Goal: Information Seeking & Learning: Learn about a topic

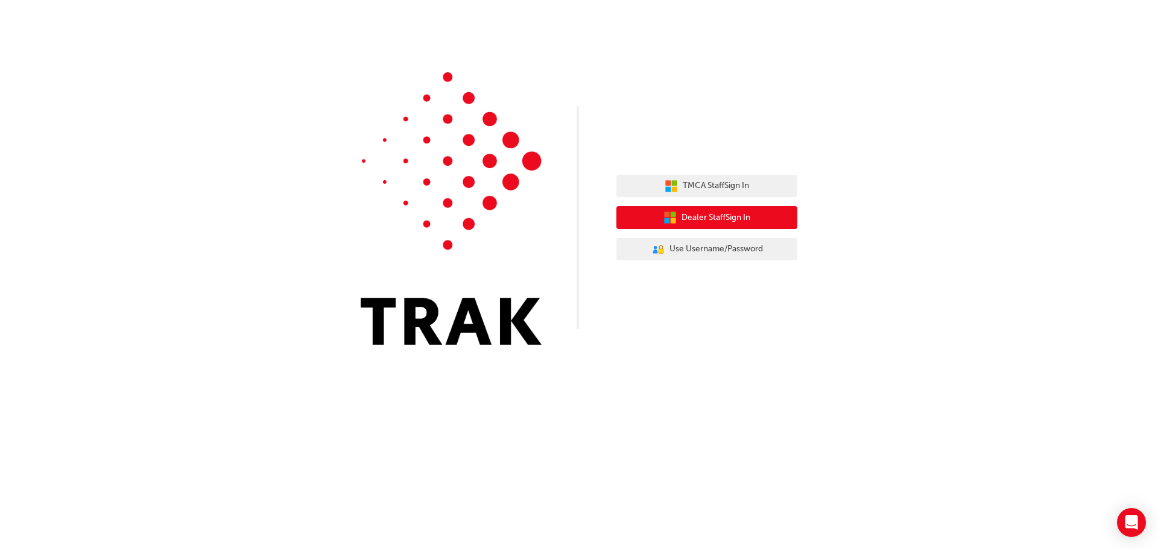
click at [772, 218] on button "Dealer Staff Sign In" at bounding box center [706, 217] width 181 height 23
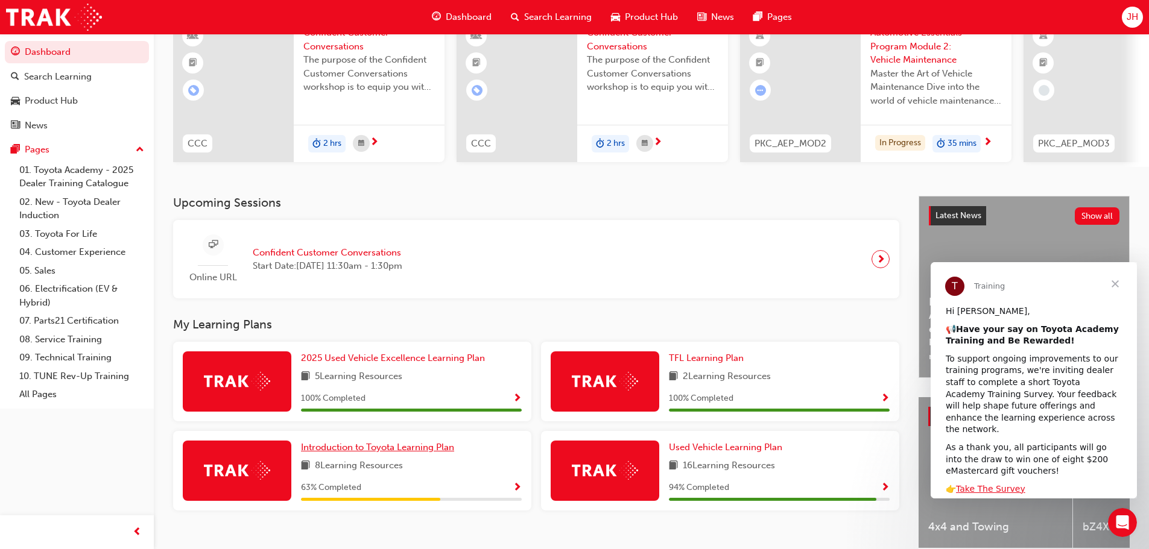
click at [393, 451] on span "Introduction to Toyota Learning Plan" at bounding box center [377, 447] width 153 height 11
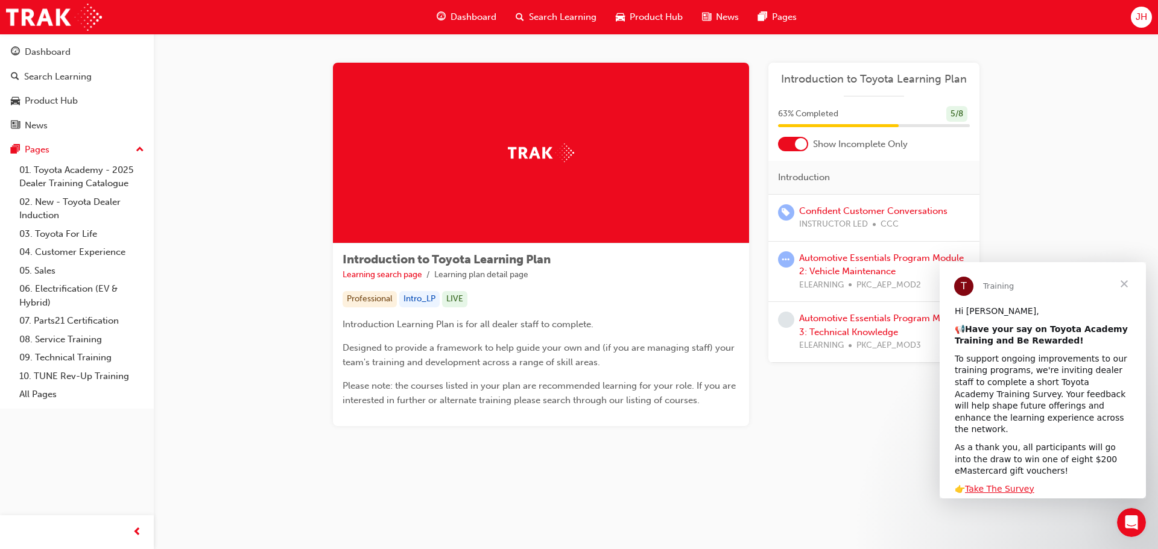
click at [1119, 285] on span "Close" at bounding box center [1123, 283] width 43 height 43
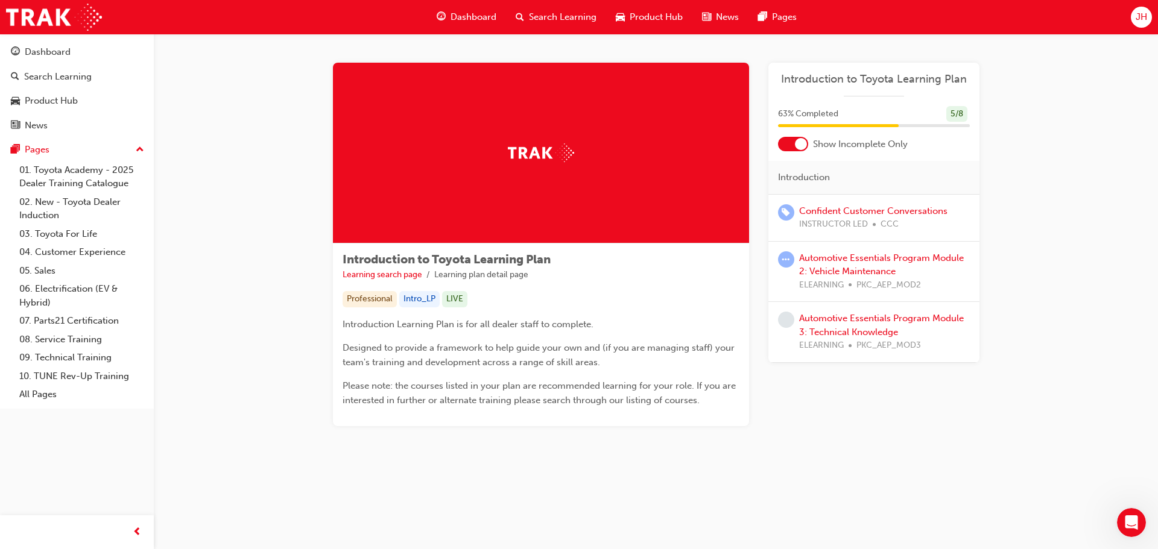
click at [1077, 270] on div "Introduction to Toyota Learning Plan Learning search page Learning plan detail …" at bounding box center [656, 259] width 1004 height 450
click at [801, 257] on link "Automotive Essentials Program Module 2: Vehicle Maintenance" at bounding box center [881, 265] width 165 height 25
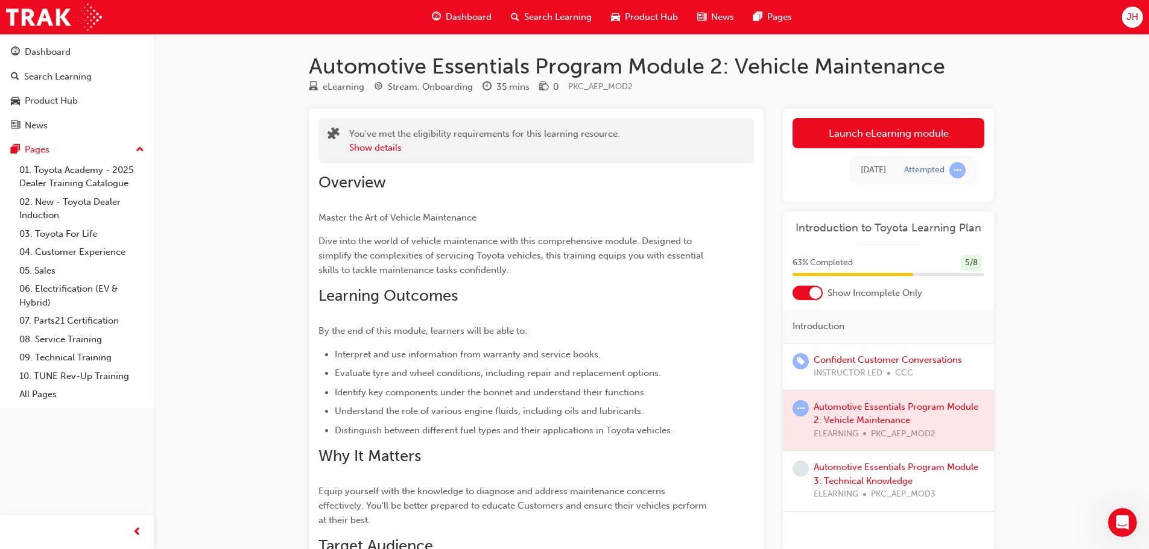
click at [935, 409] on div at bounding box center [888, 421] width 211 height 60
click at [866, 424] on div at bounding box center [888, 421] width 211 height 60
click at [853, 418] on div at bounding box center [888, 421] width 211 height 60
click at [842, 409] on div at bounding box center [888, 421] width 211 height 60
click at [932, 130] on link "Launch eLearning module" at bounding box center [888, 133] width 192 height 30
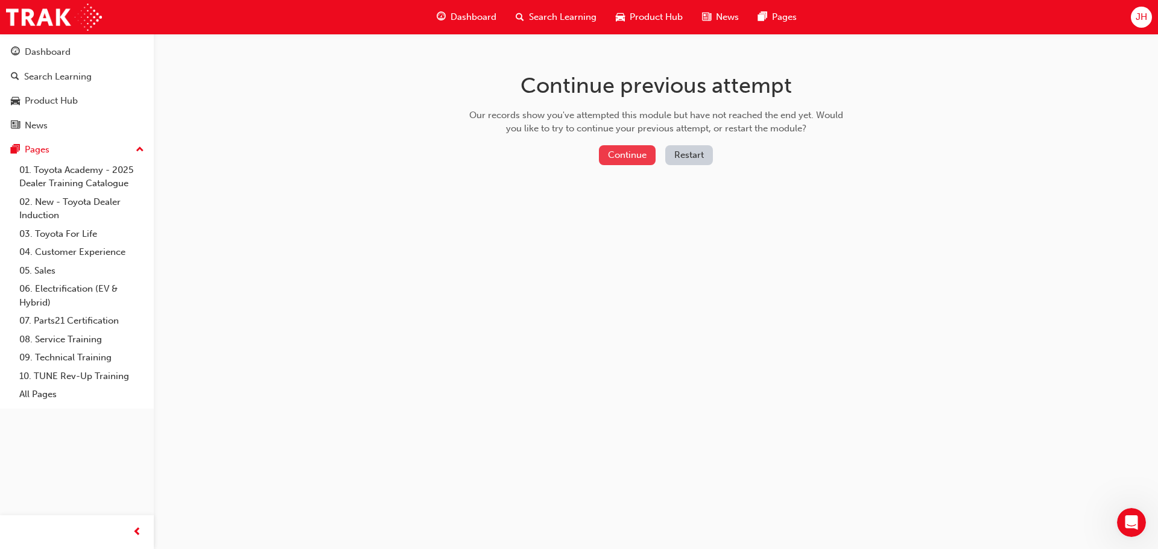
click at [631, 151] on button "Continue" at bounding box center [627, 155] width 57 height 20
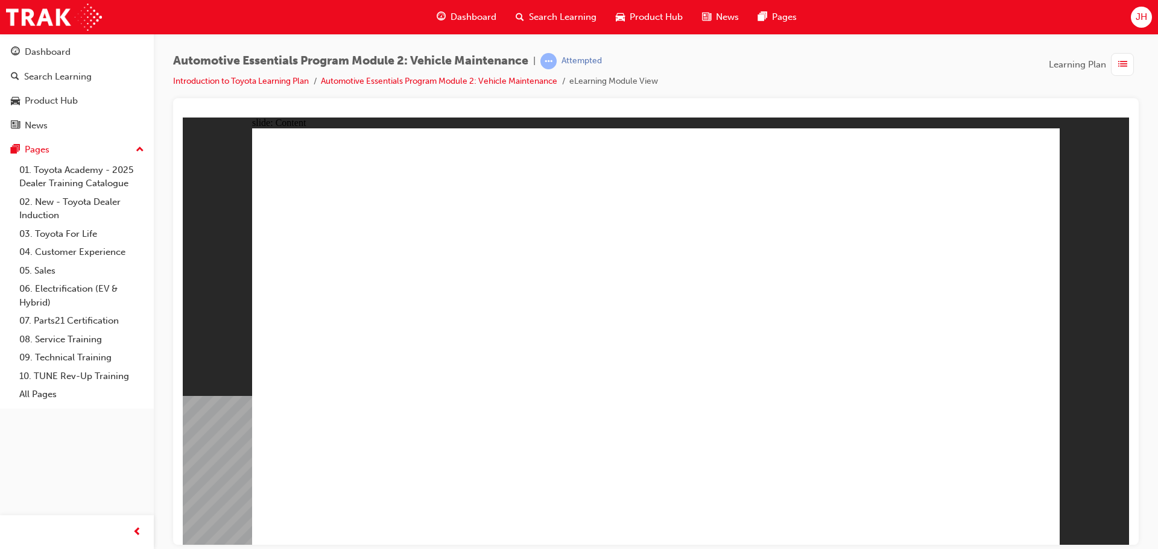
drag, startPoint x: 744, startPoint y: 335, endPoint x: 778, endPoint y: 335, distance: 34.4
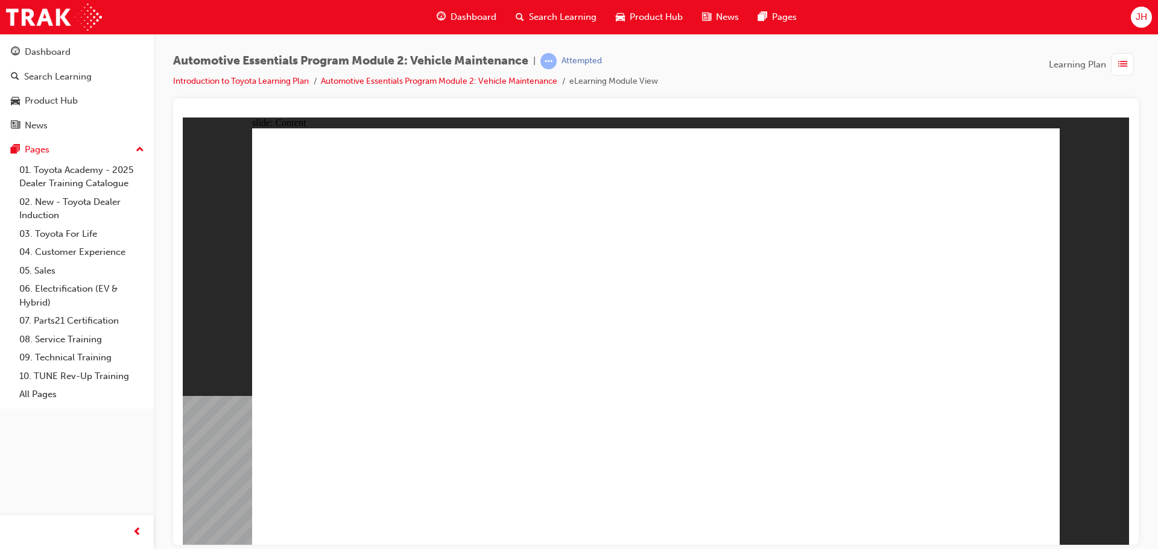
drag, startPoint x: 1043, startPoint y: 150, endPoint x: 1038, endPoint y: 157, distance: 8.2
drag, startPoint x: 1043, startPoint y: 160, endPoint x: 983, endPoint y: 224, distance: 87.9
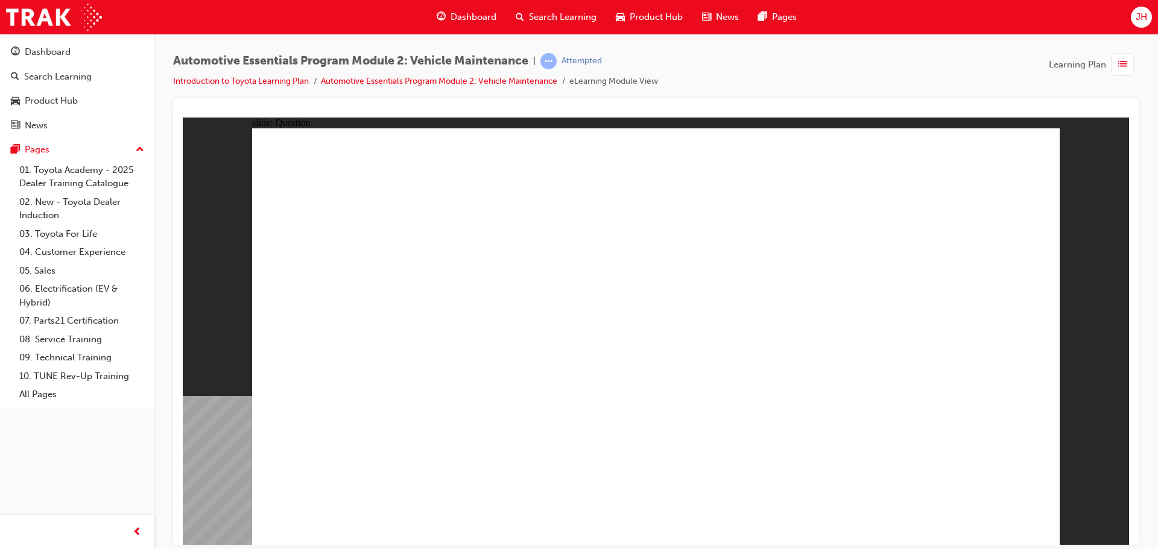
radio input "true"
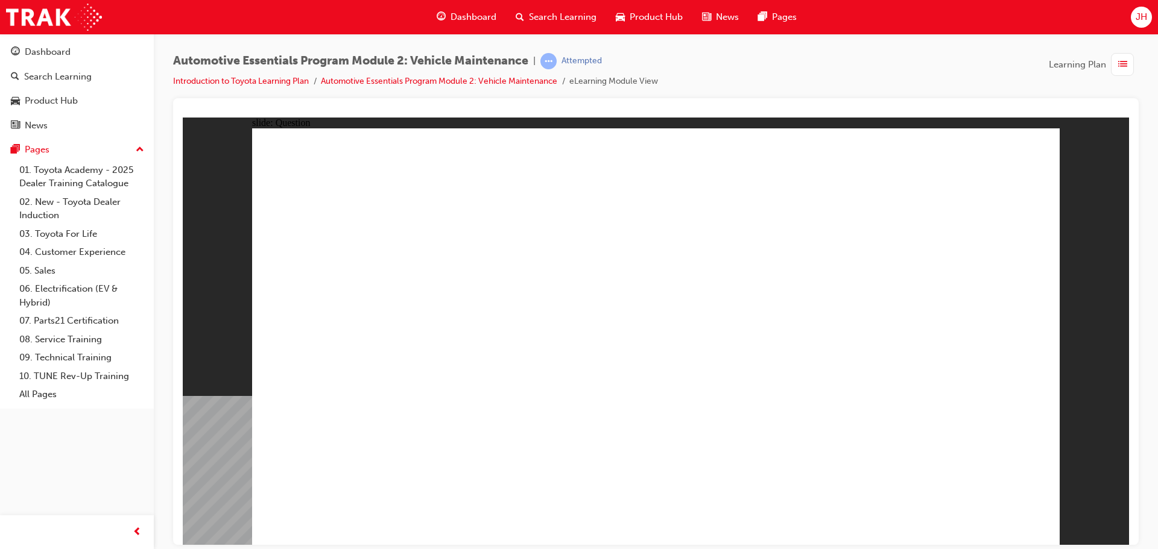
radio input "true"
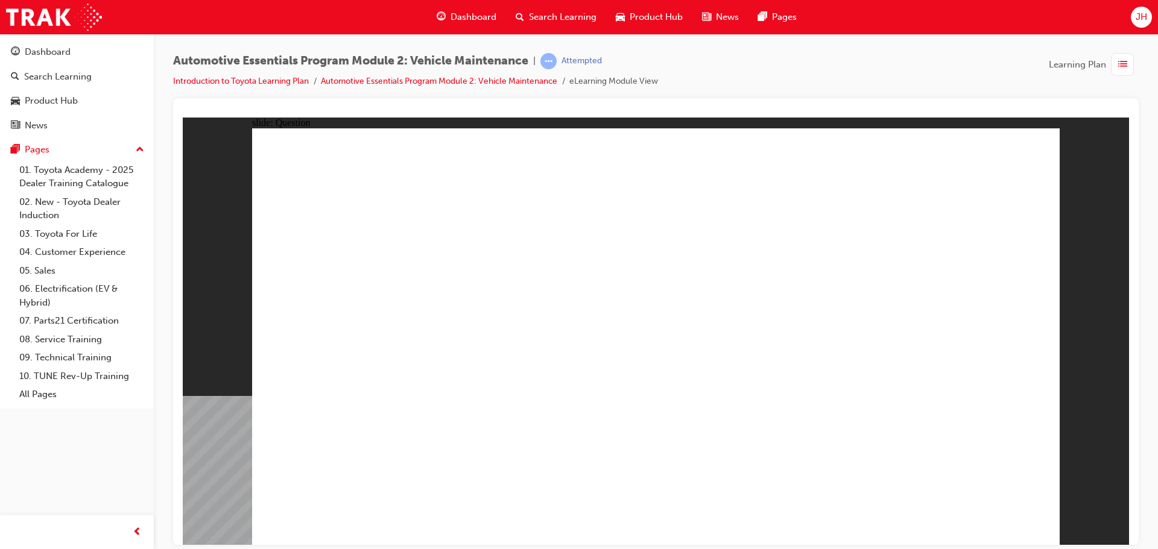
radio input "true"
drag, startPoint x: 881, startPoint y: 293, endPoint x: 897, endPoint y: 307, distance: 20.5
radio input "true"
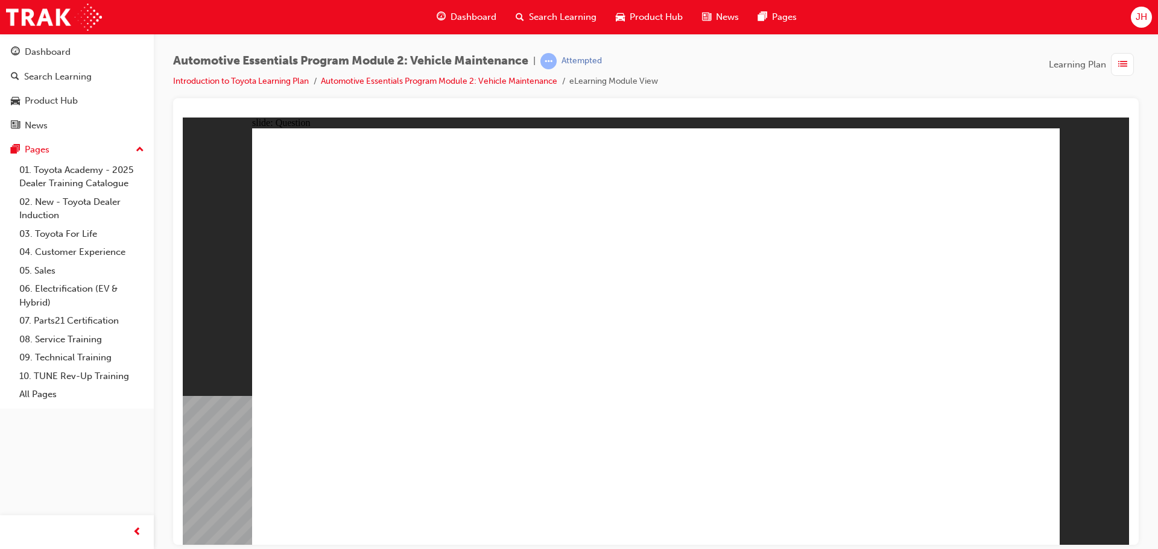
drag, startPoint x: 1006, startPoint y: 503, endPoint x: 1011, endPoint y: 509, distance: 8.2
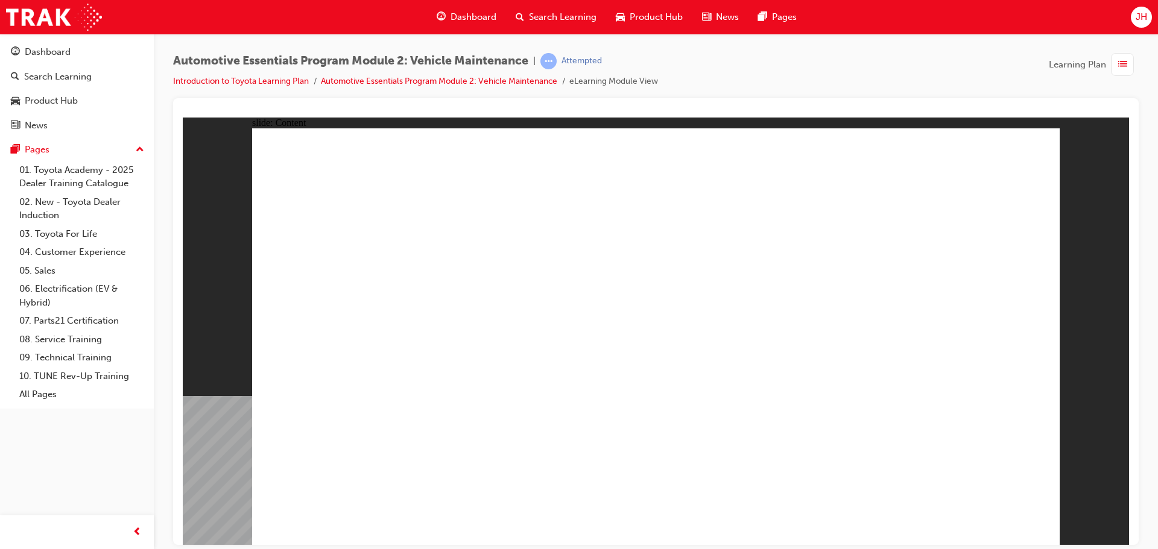
drag, startPoint x: 408, startPoint y: 378, endPoint x: 398, endPoint y: 367, distance: 15.4
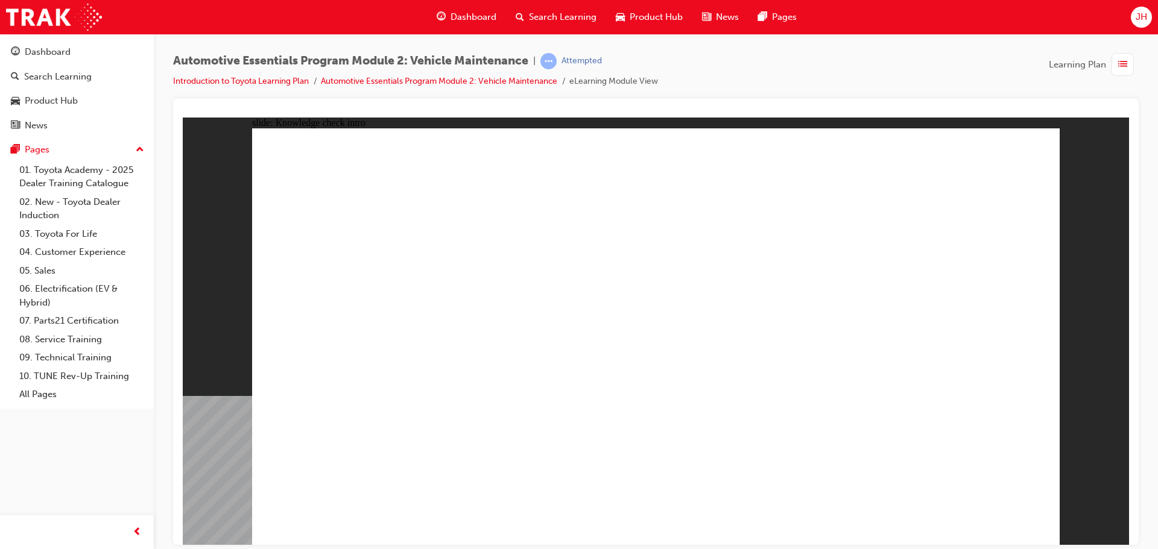
radio input "true"
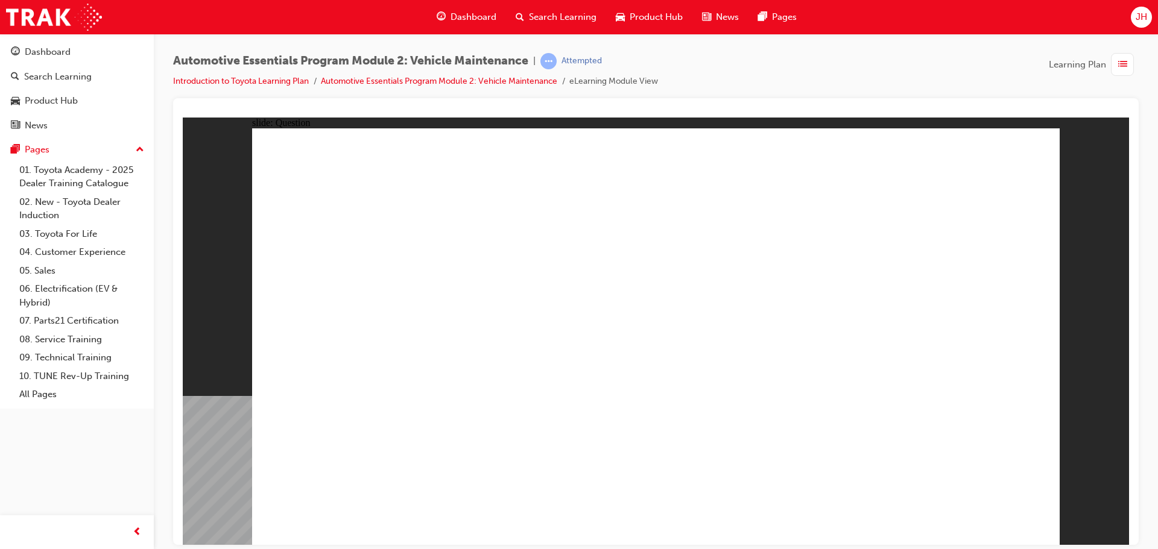
radio input "true"
